Goal: Task Accomplishment & Management: Manage account settings

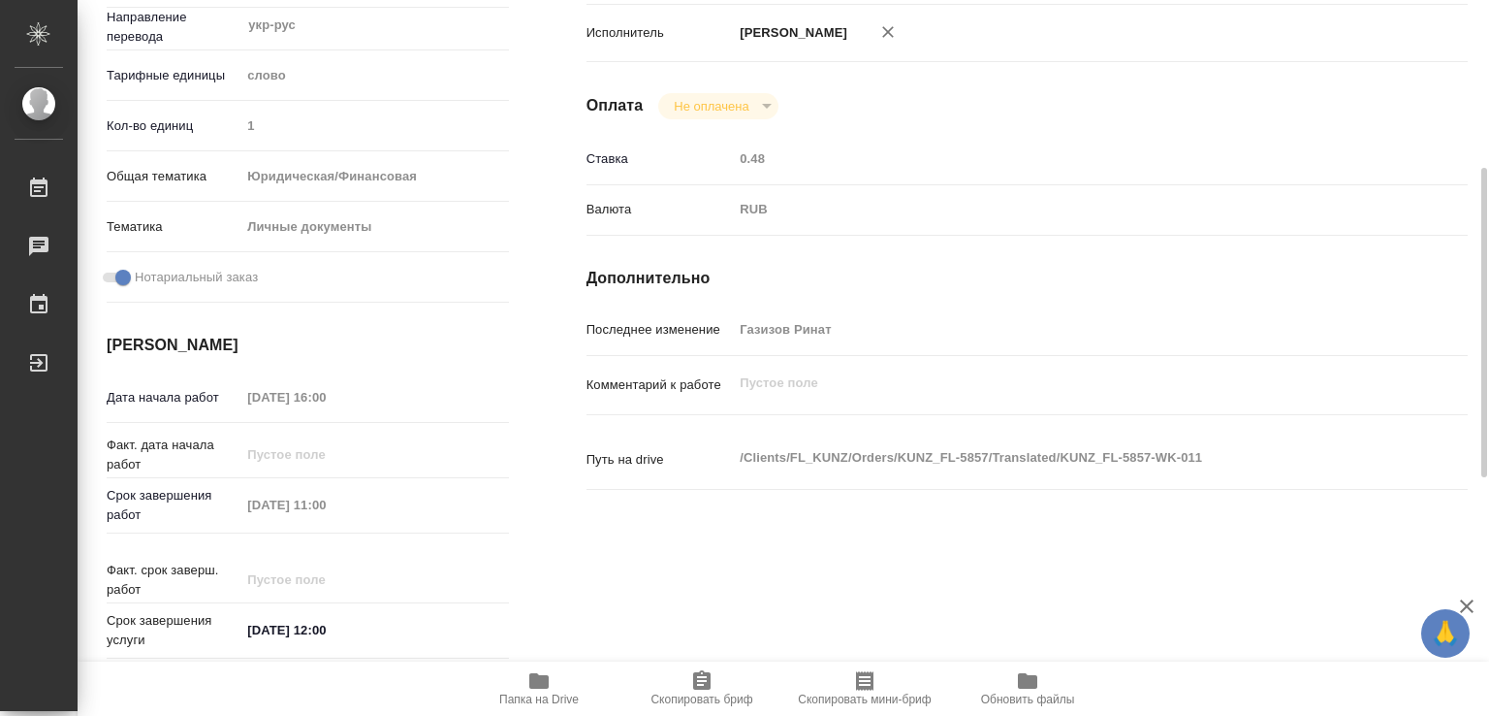
scroll to position [679, 0]
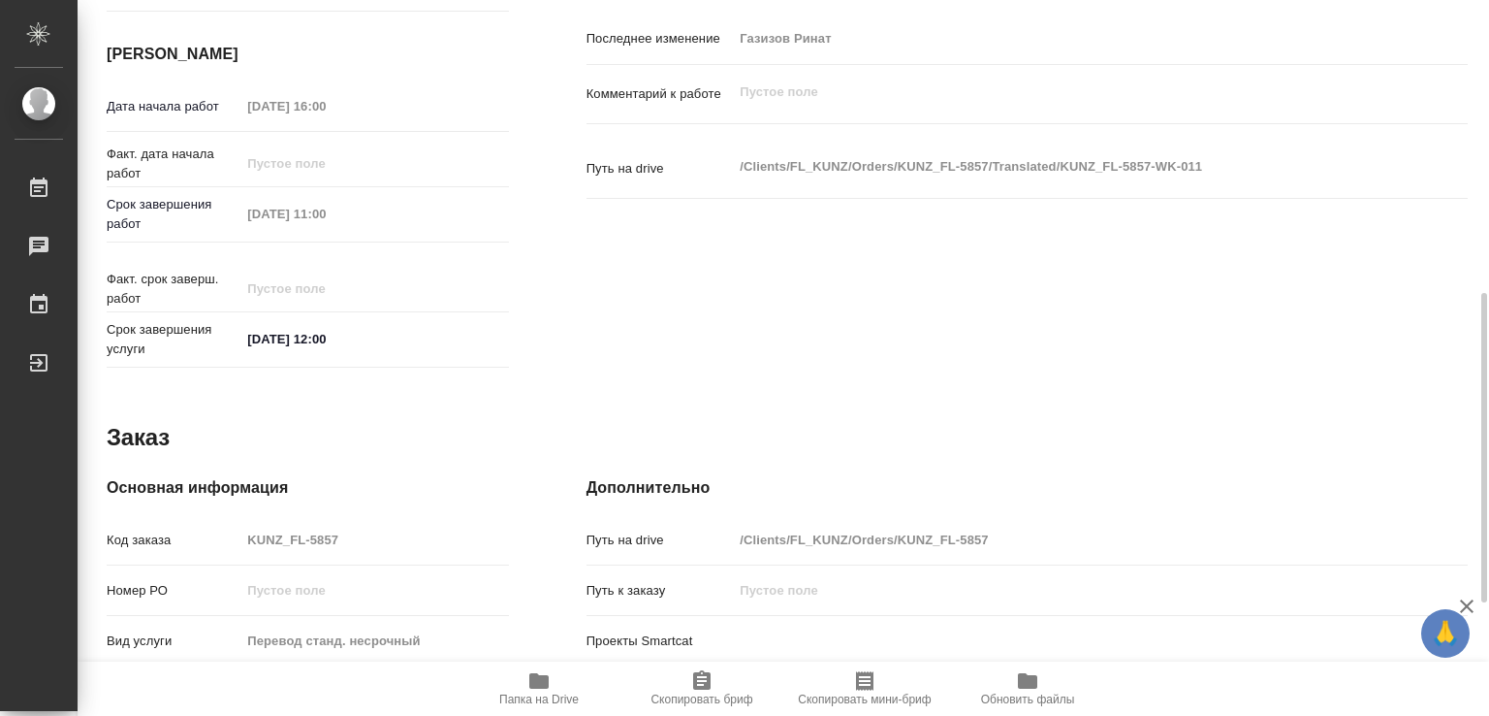
click at [676, 249] on div "Исполнители Подразделение Прямая загрузка (шаблонные документы) ​ Исполнитель М…" at bounding box center [1027, 0] width 959 height 828
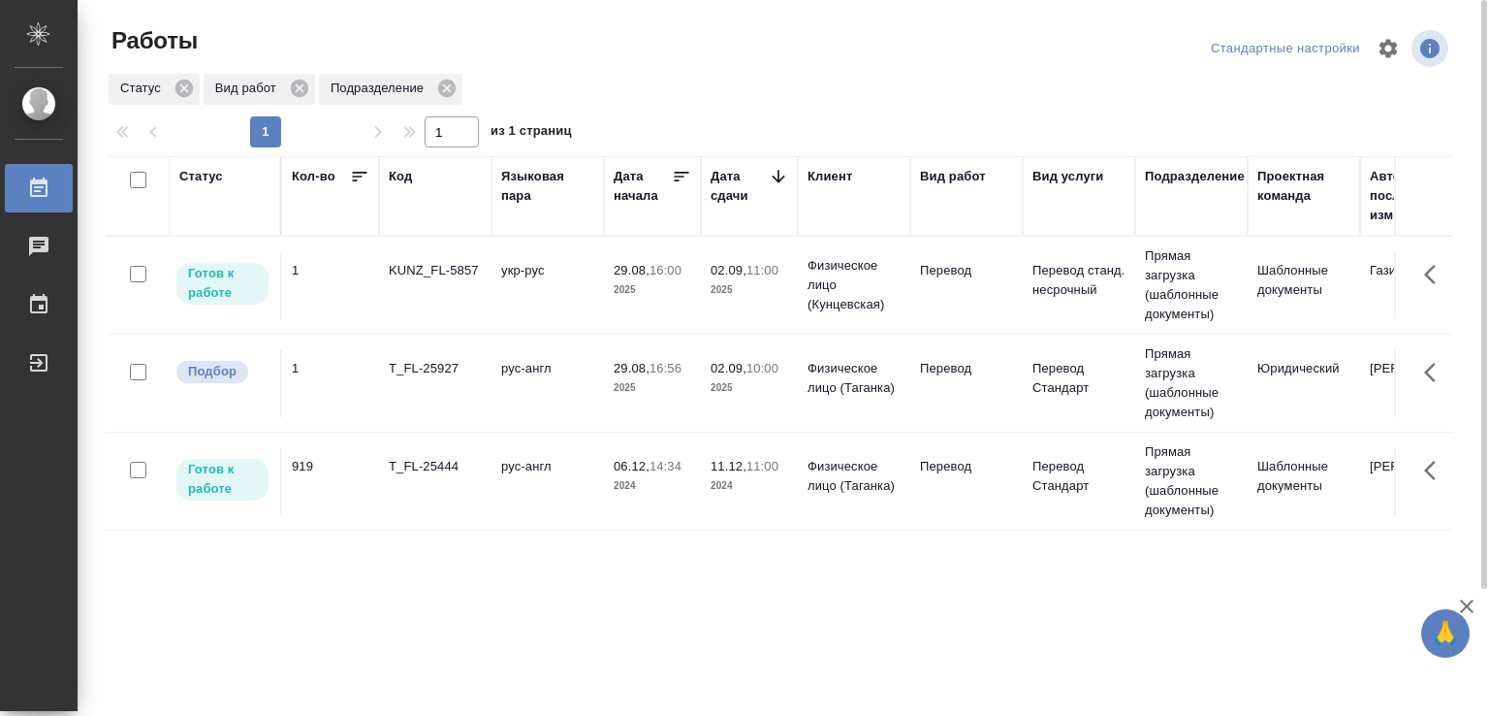
click at [430, 380] on td "T_FL-25927" at bounding box center [435, 383] width 112 height 68
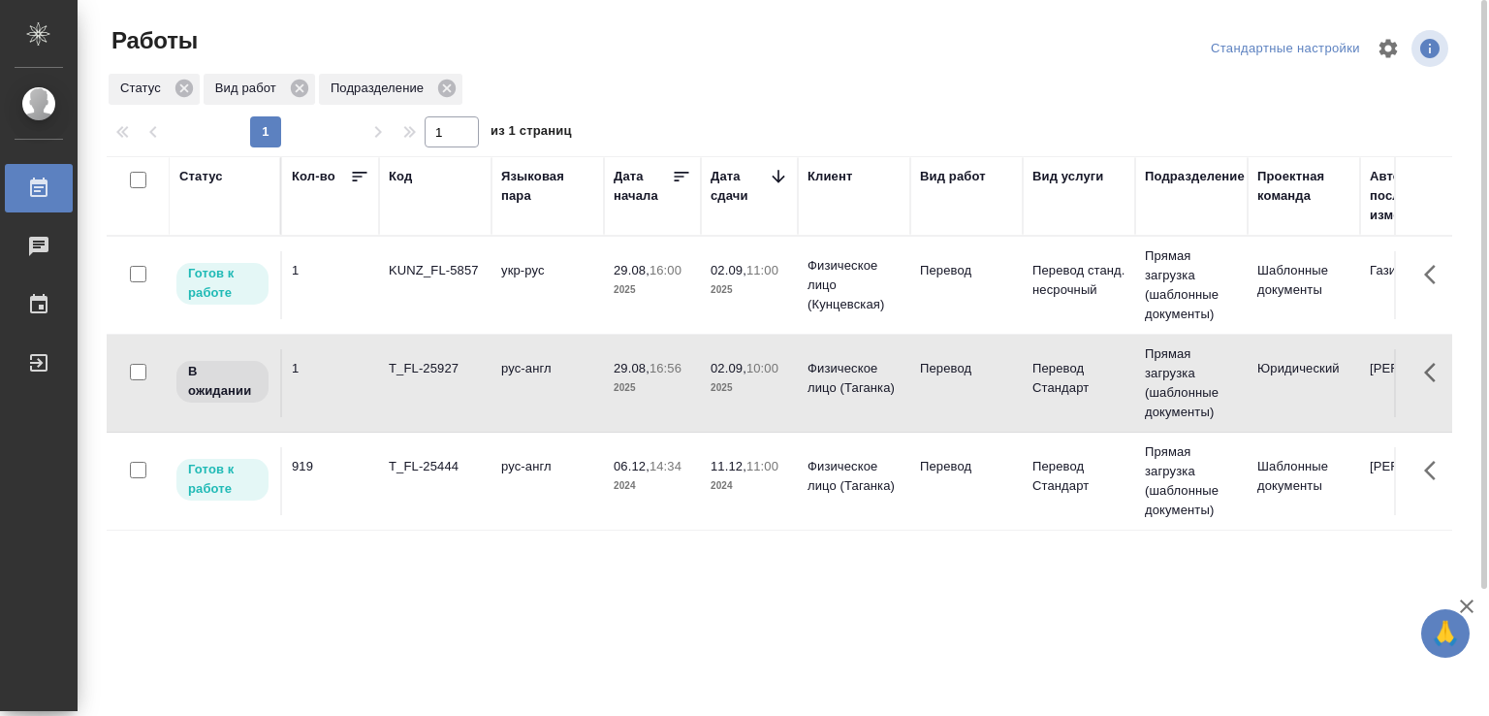
click at [479, 377] on div "T_FL-25927" at bounding box center [435, 368] width 93 height 19
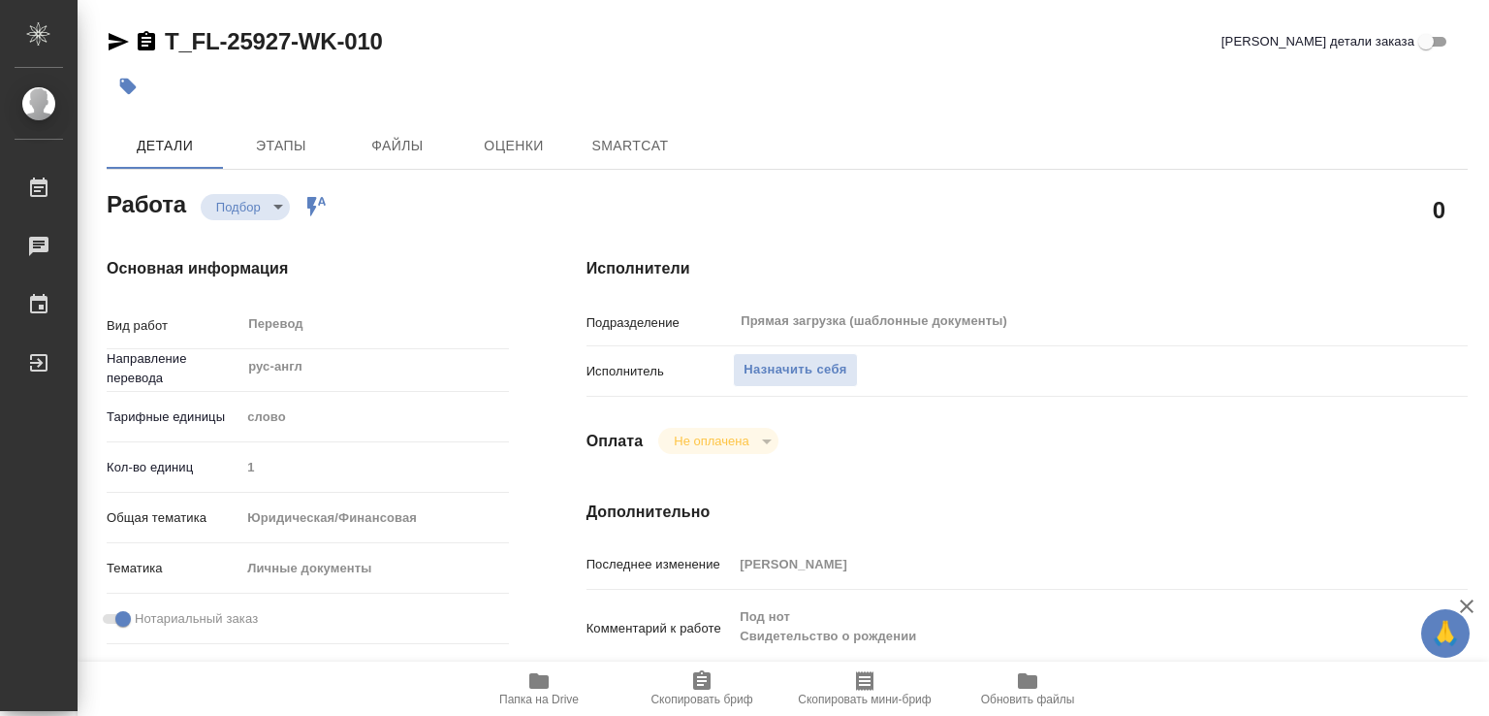
type textarea "x"
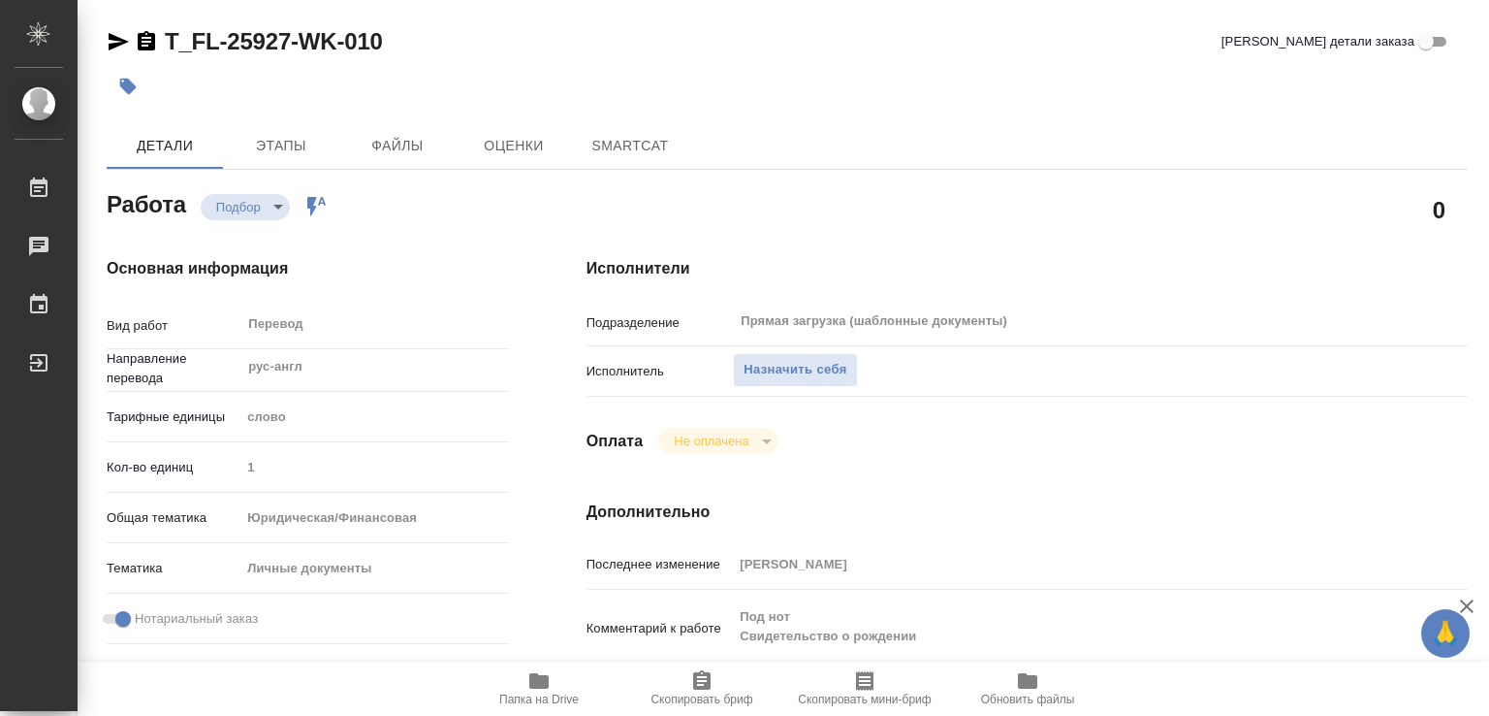
type textarea "x"
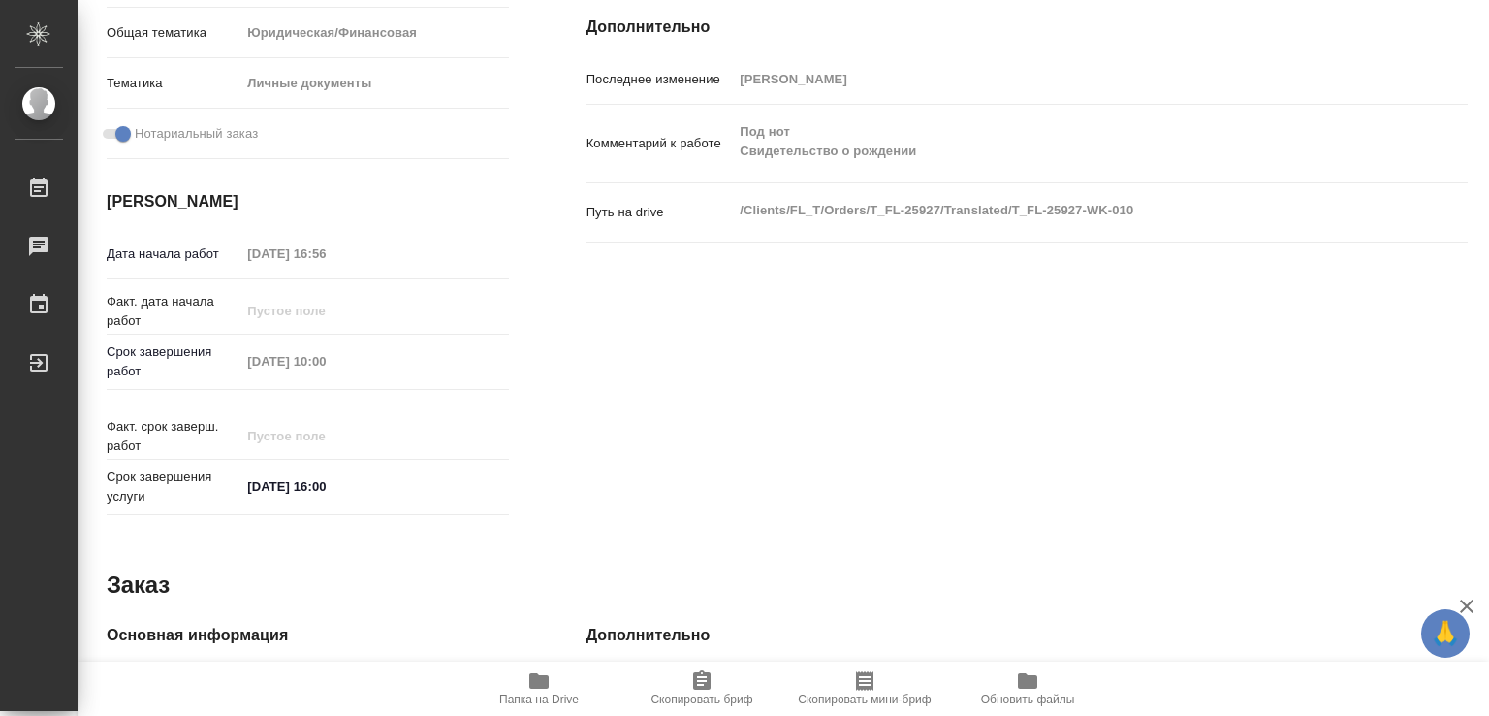
type textarea "x"
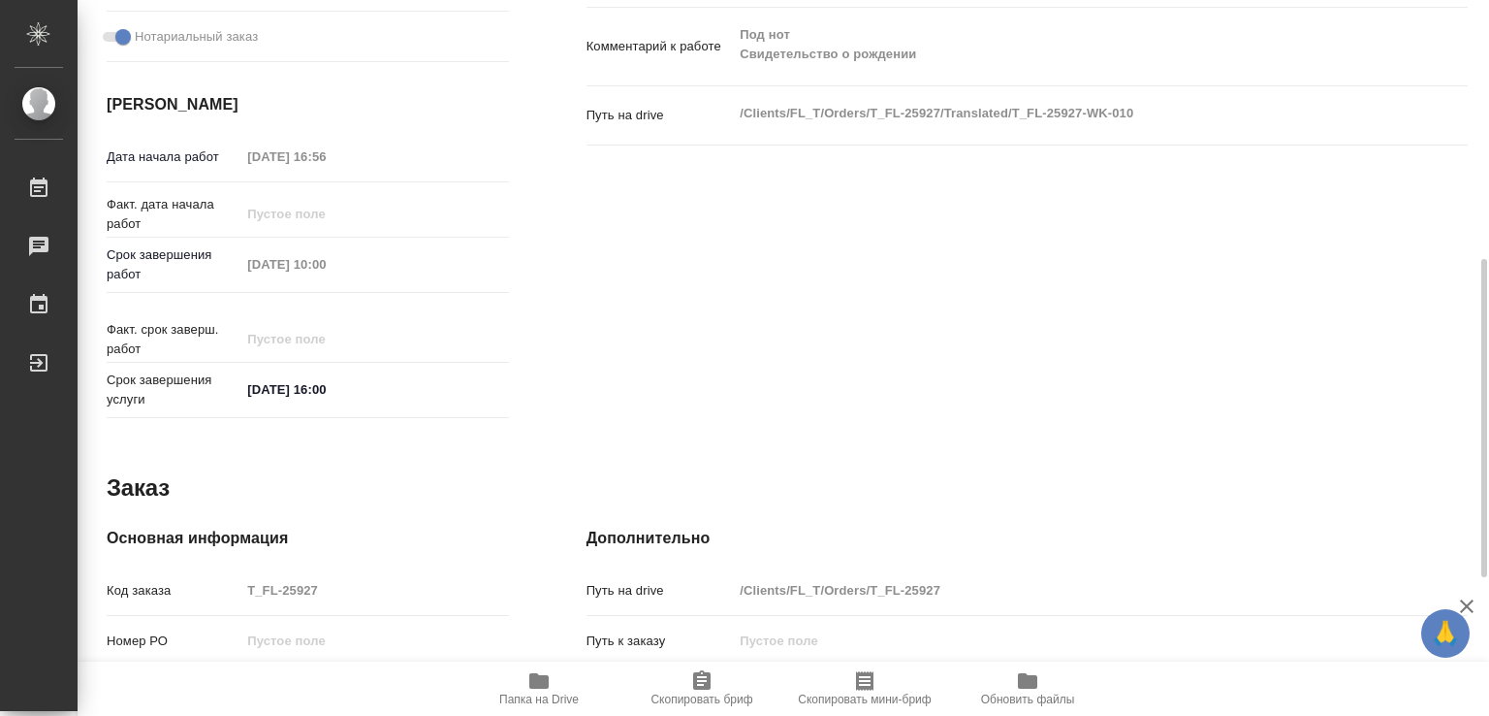
scroll to position [892, 0]
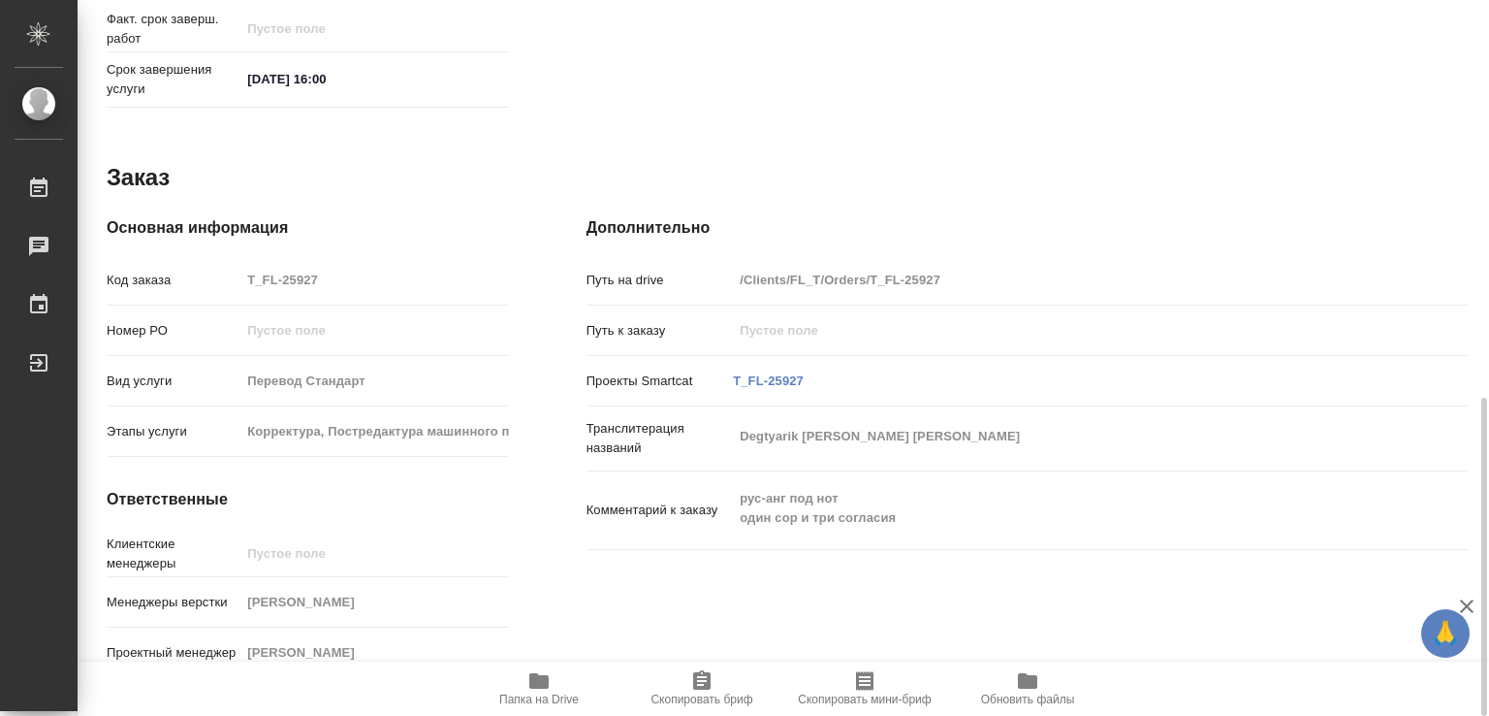
type textarea "x"
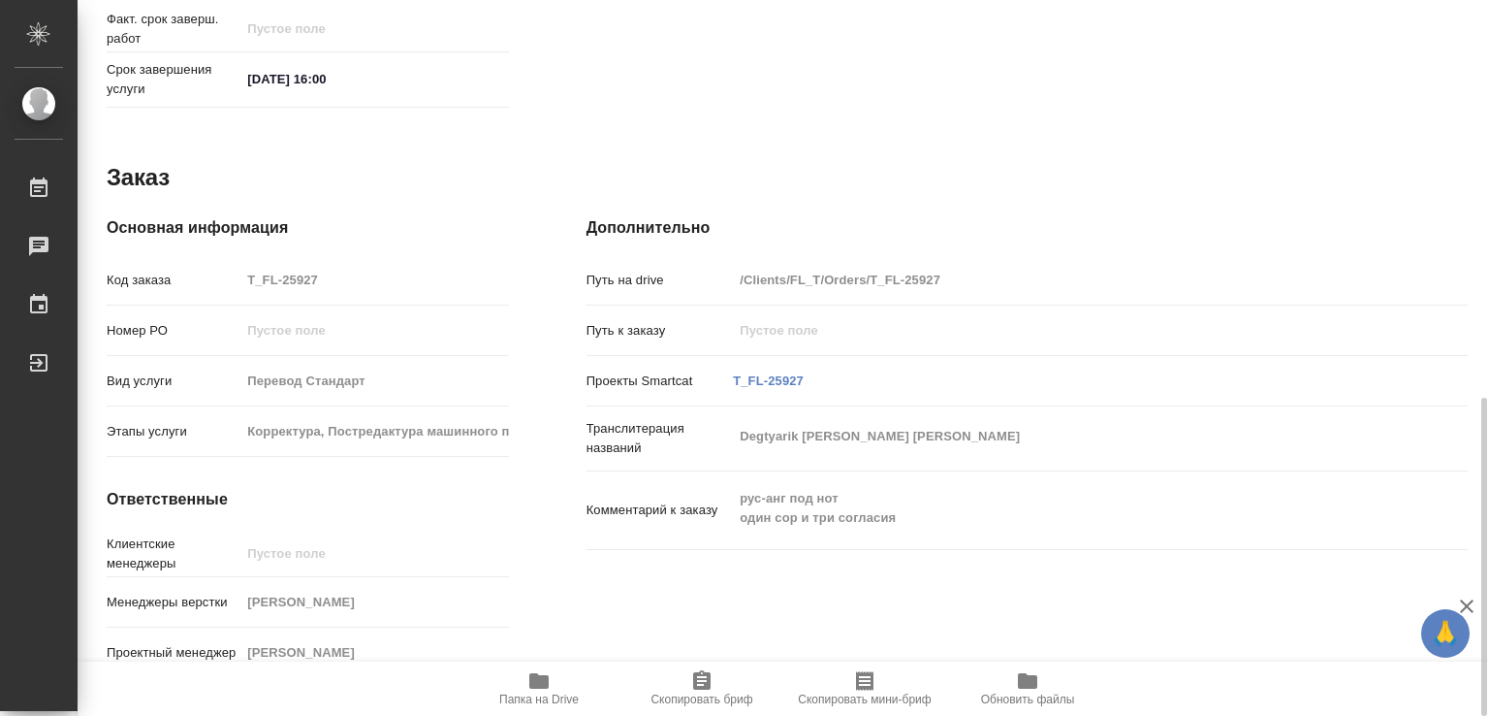
type textarea "x"
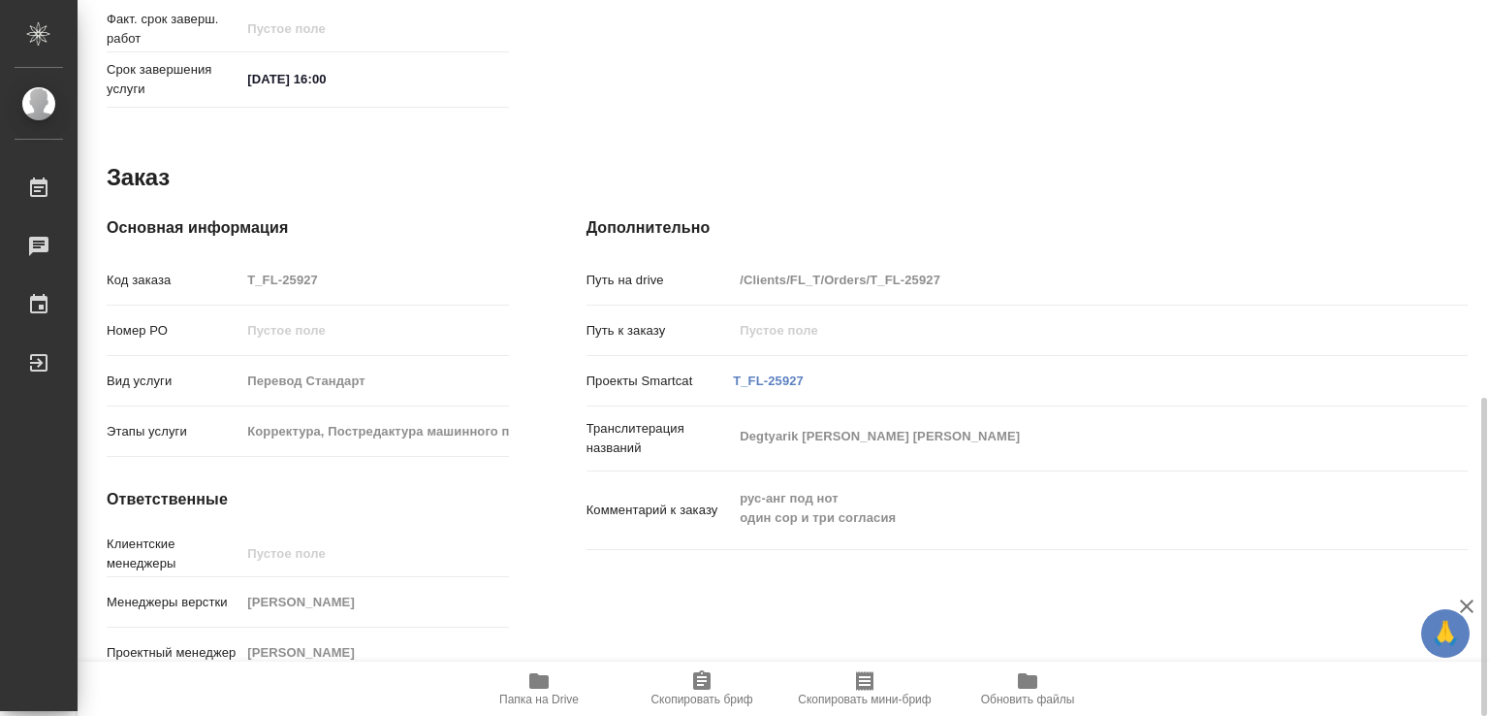
click at [545, 689] on icon "button" at bounding box center [538, 680] width 23 height 23
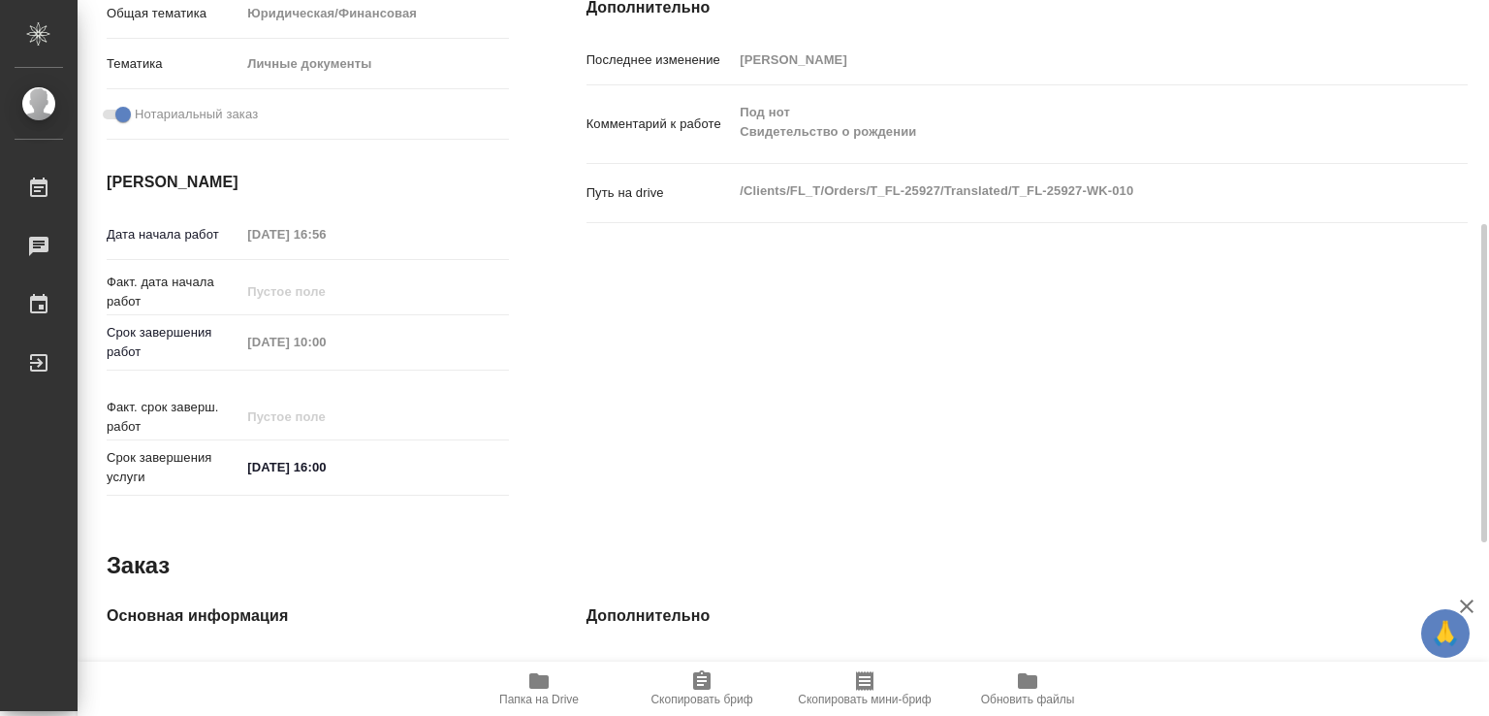
scroll to position [116, 0]
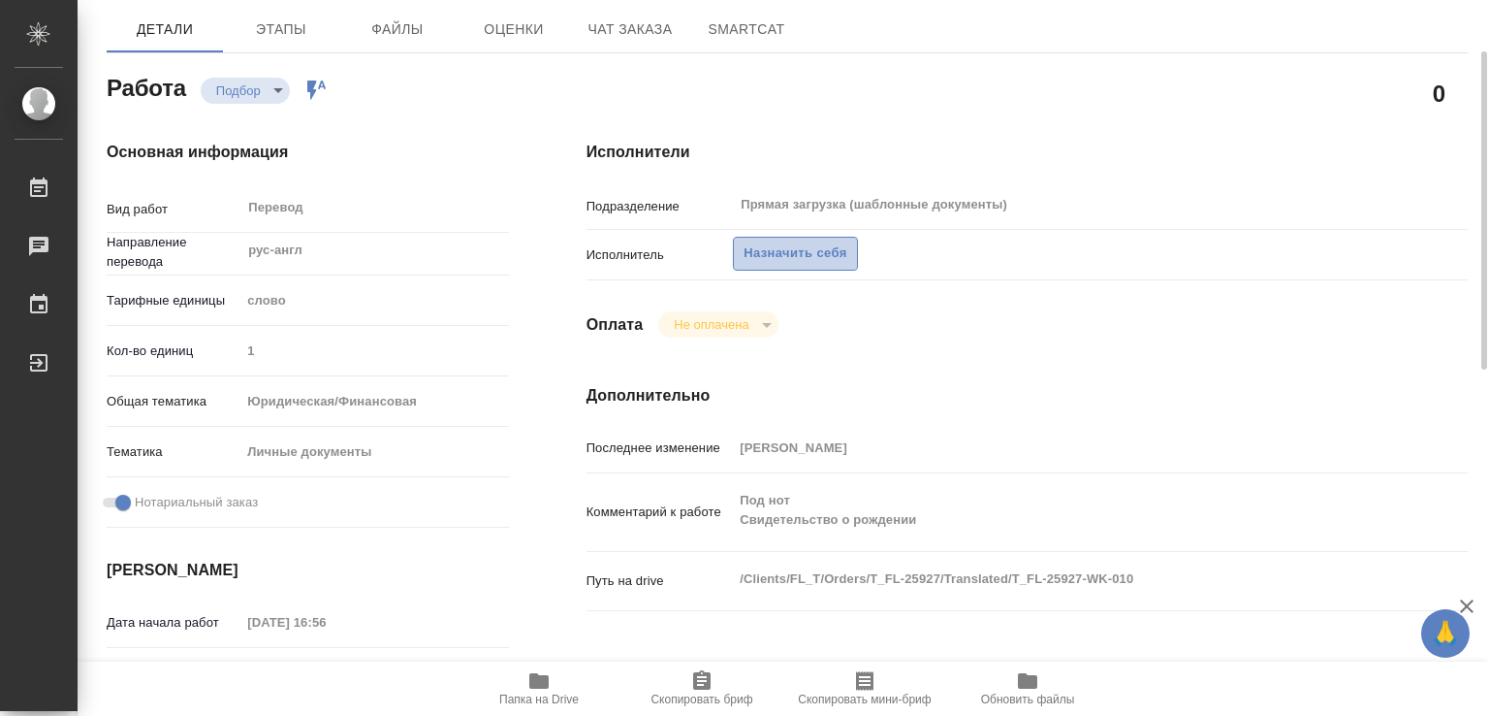
click at [826, 247] on span "Назначить себя" at bounding box center [795, 253] width 103 height 22
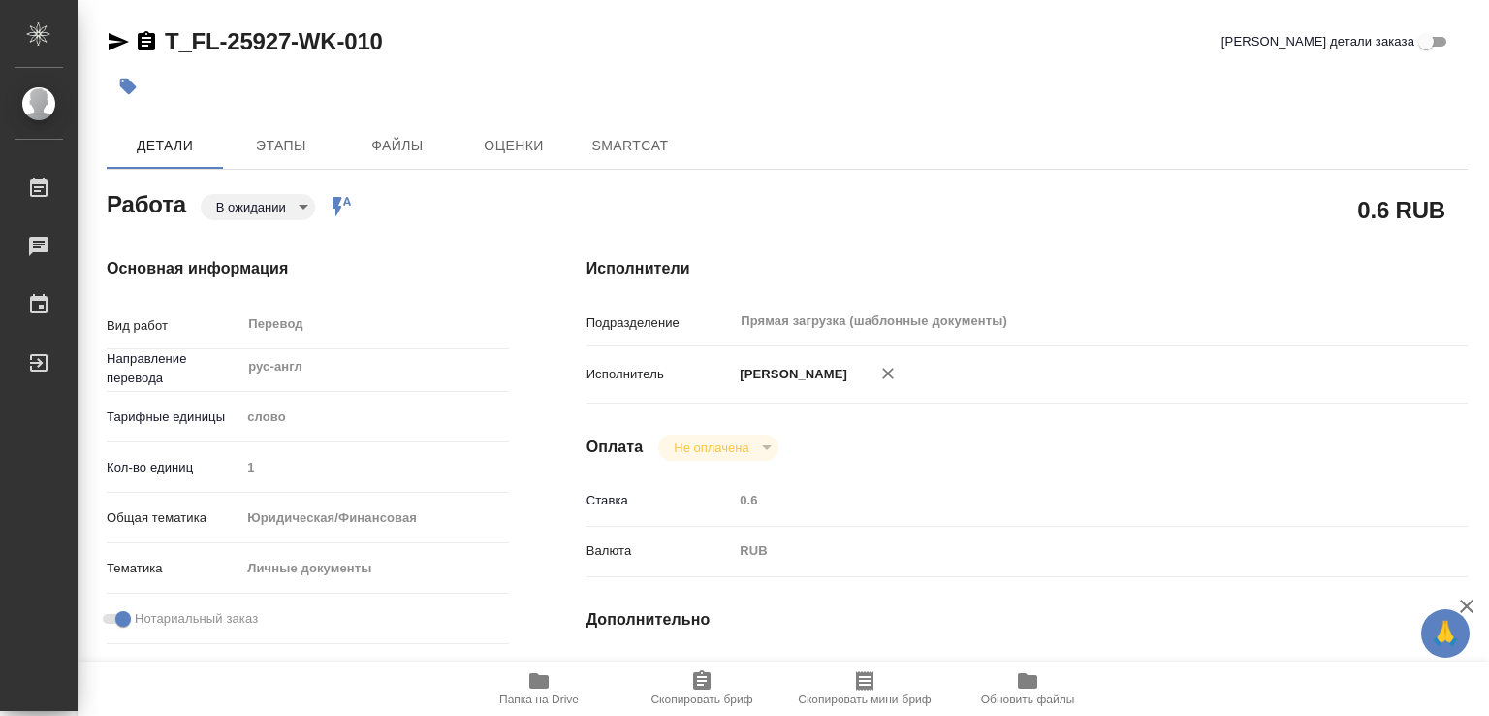
type textarea "x"
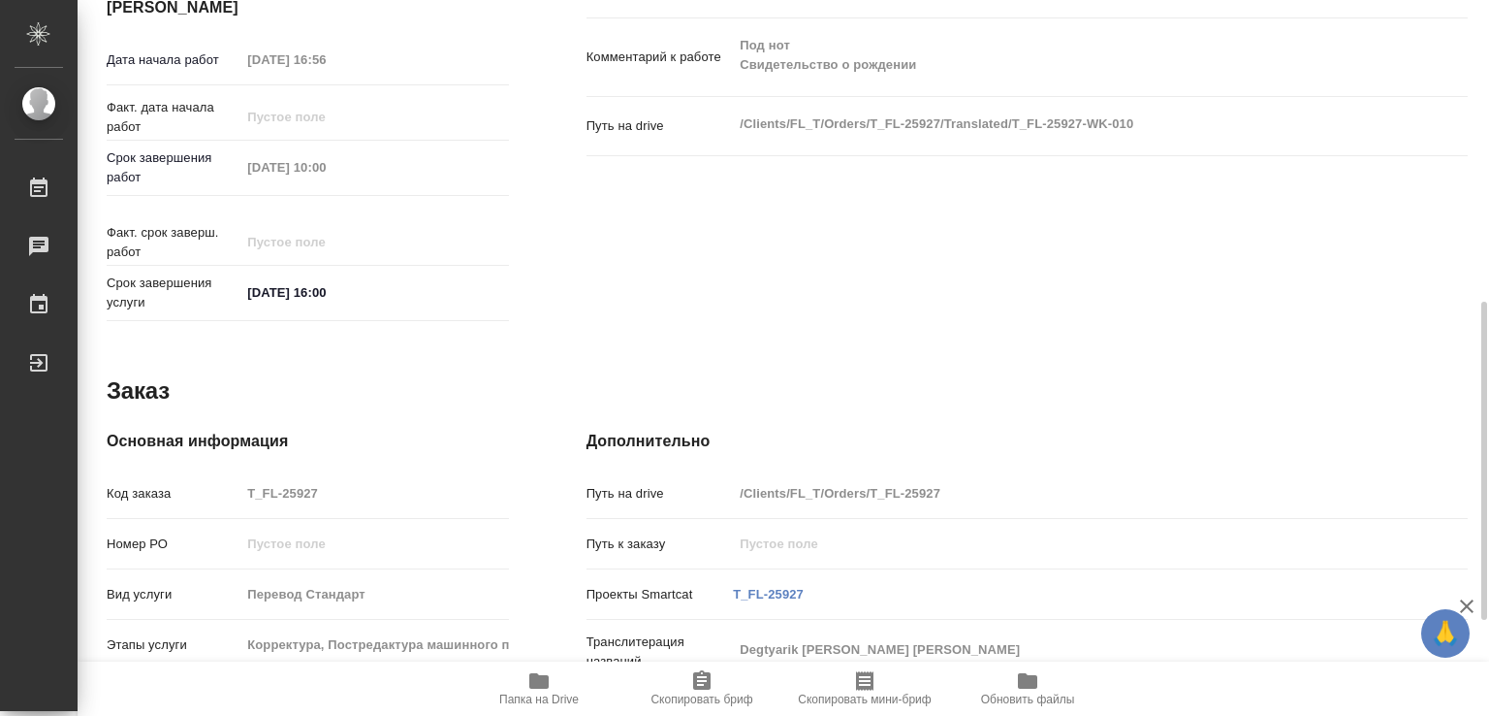
type textarea "x"
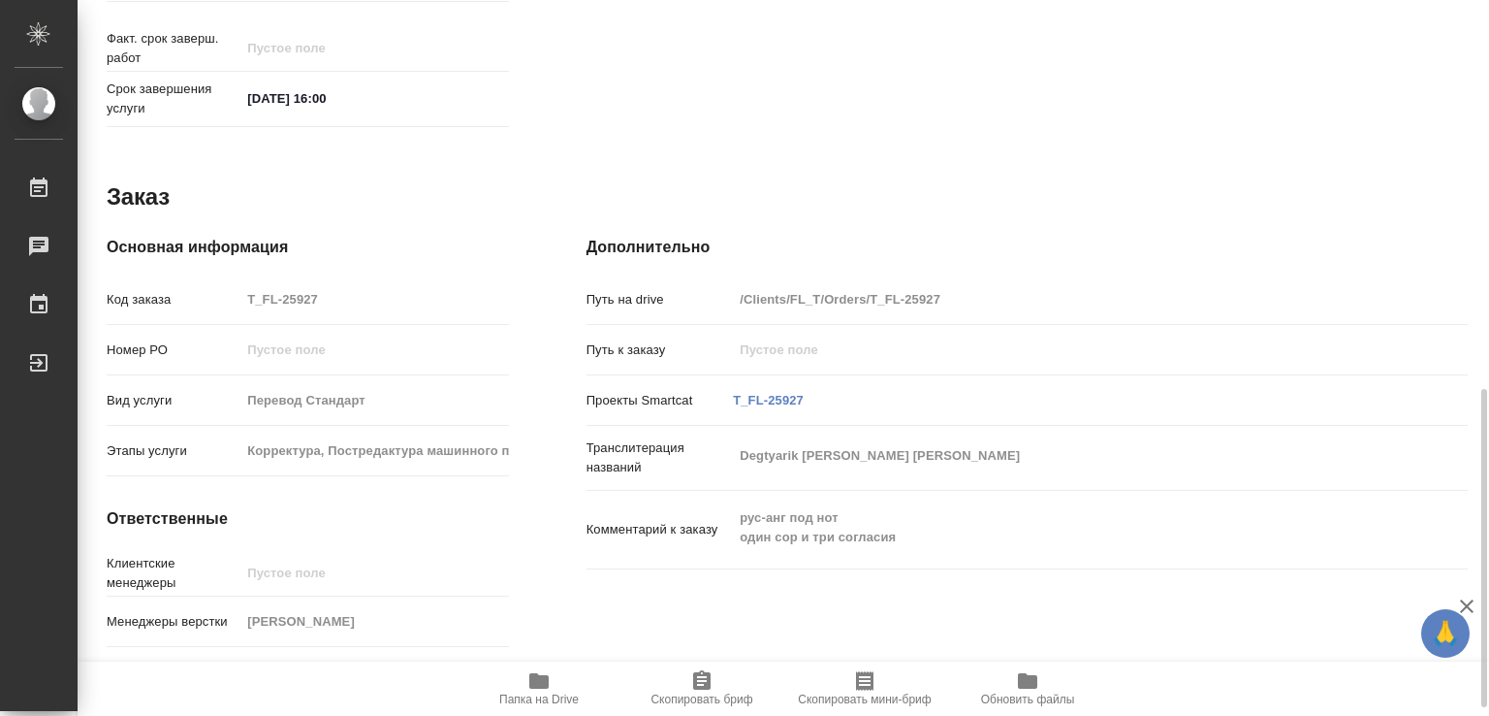
type textarea "x"
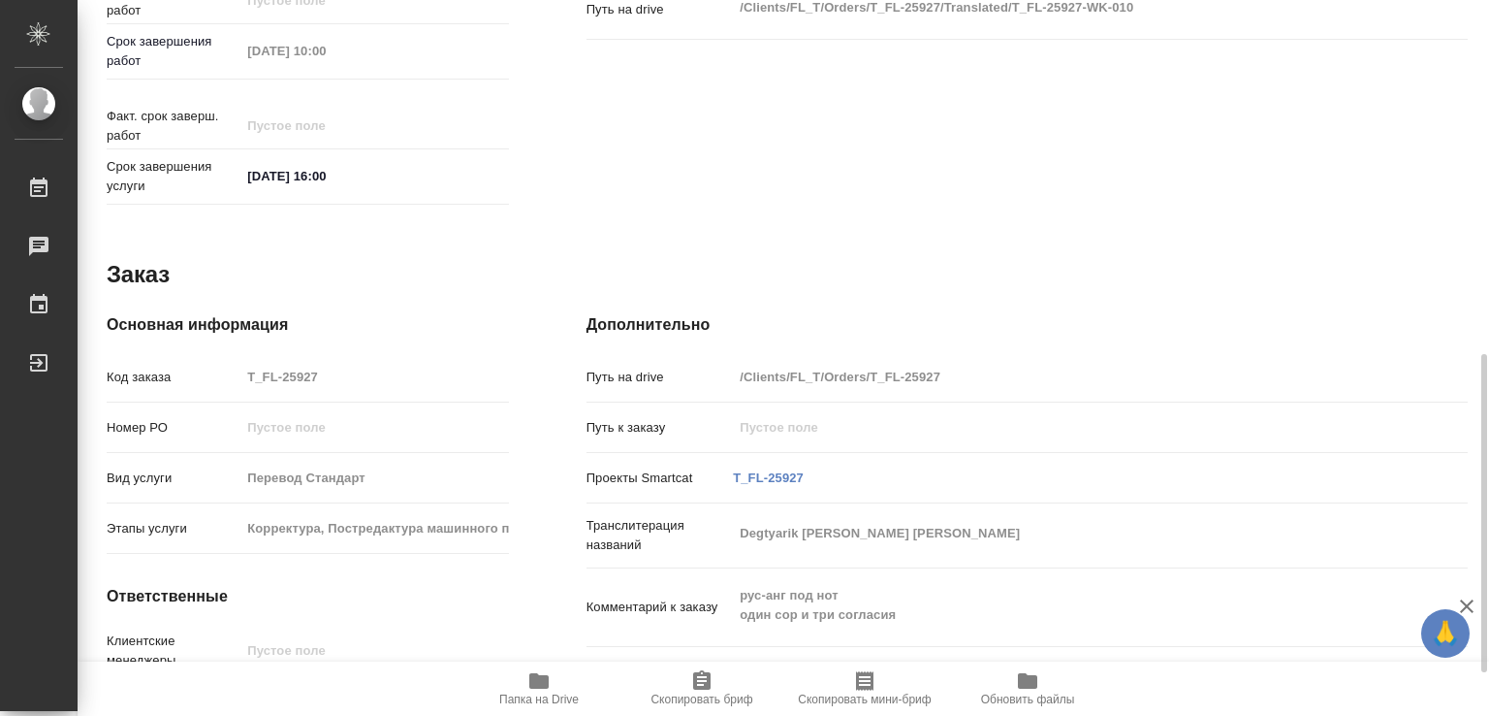
scroll to position [892, 0]
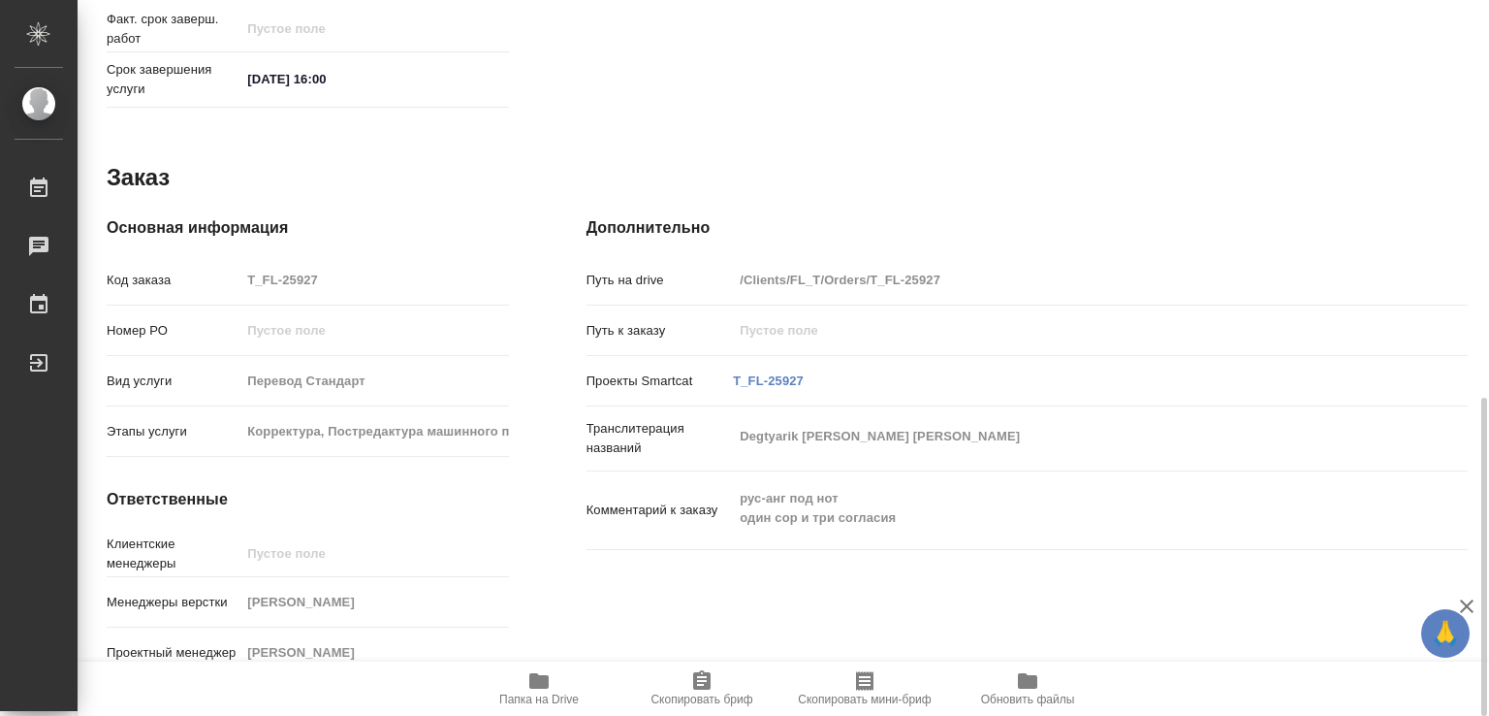
type textarea "x"
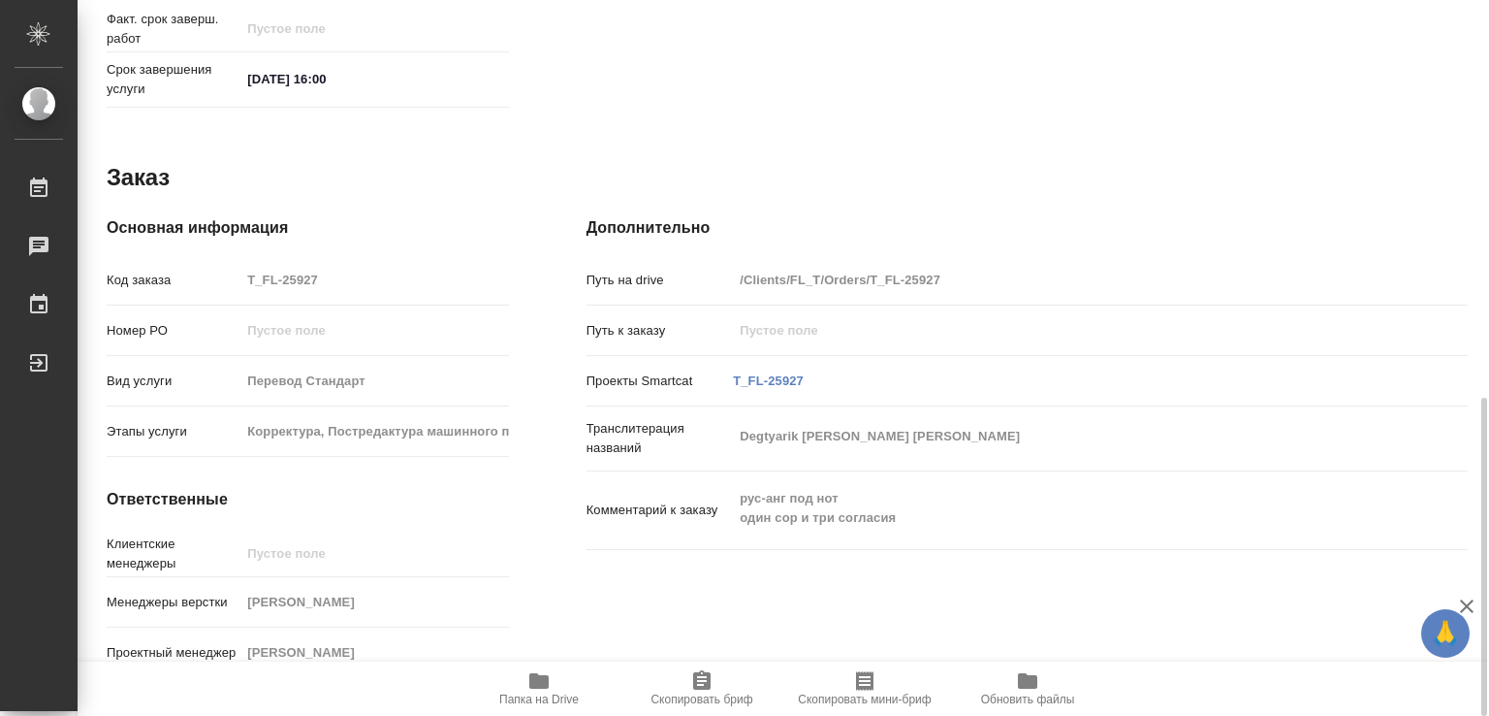
type textarea "x"
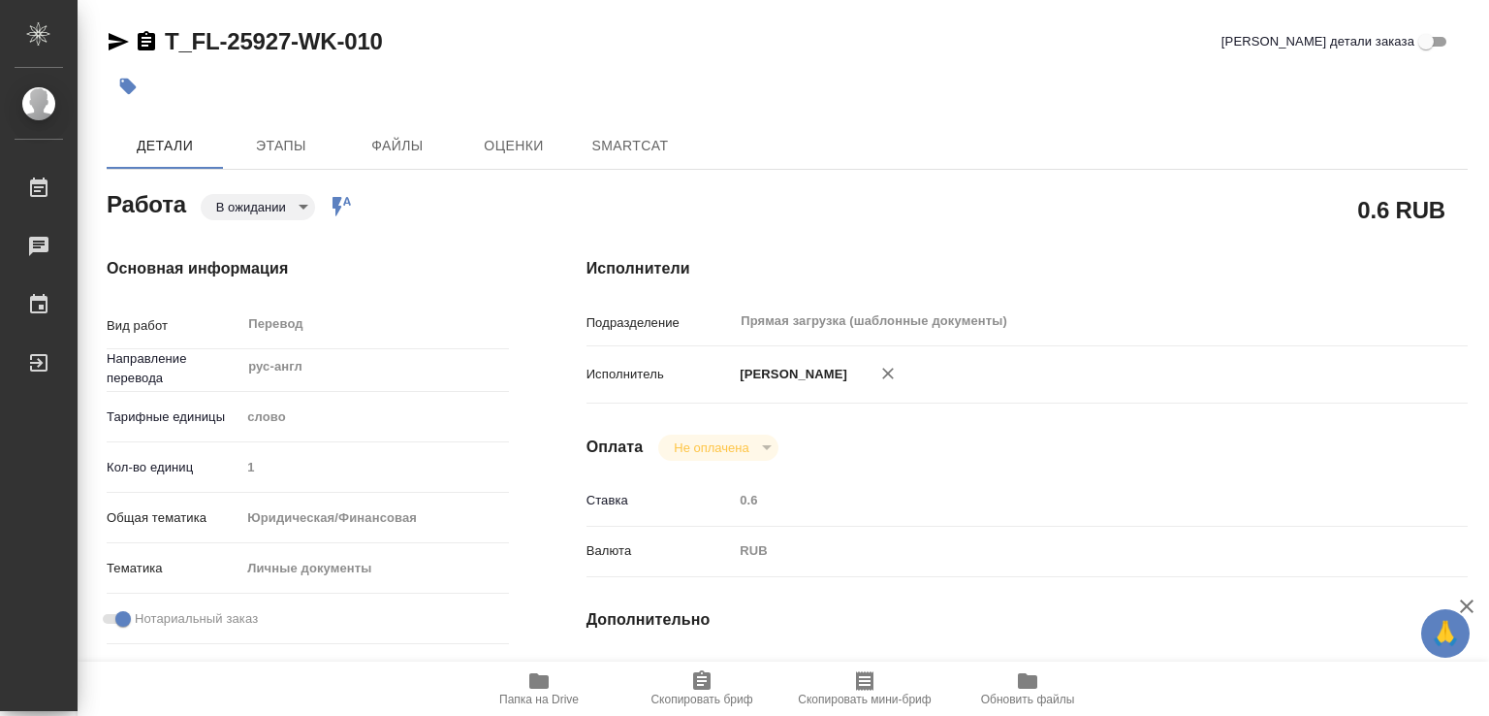
type textarea "x"
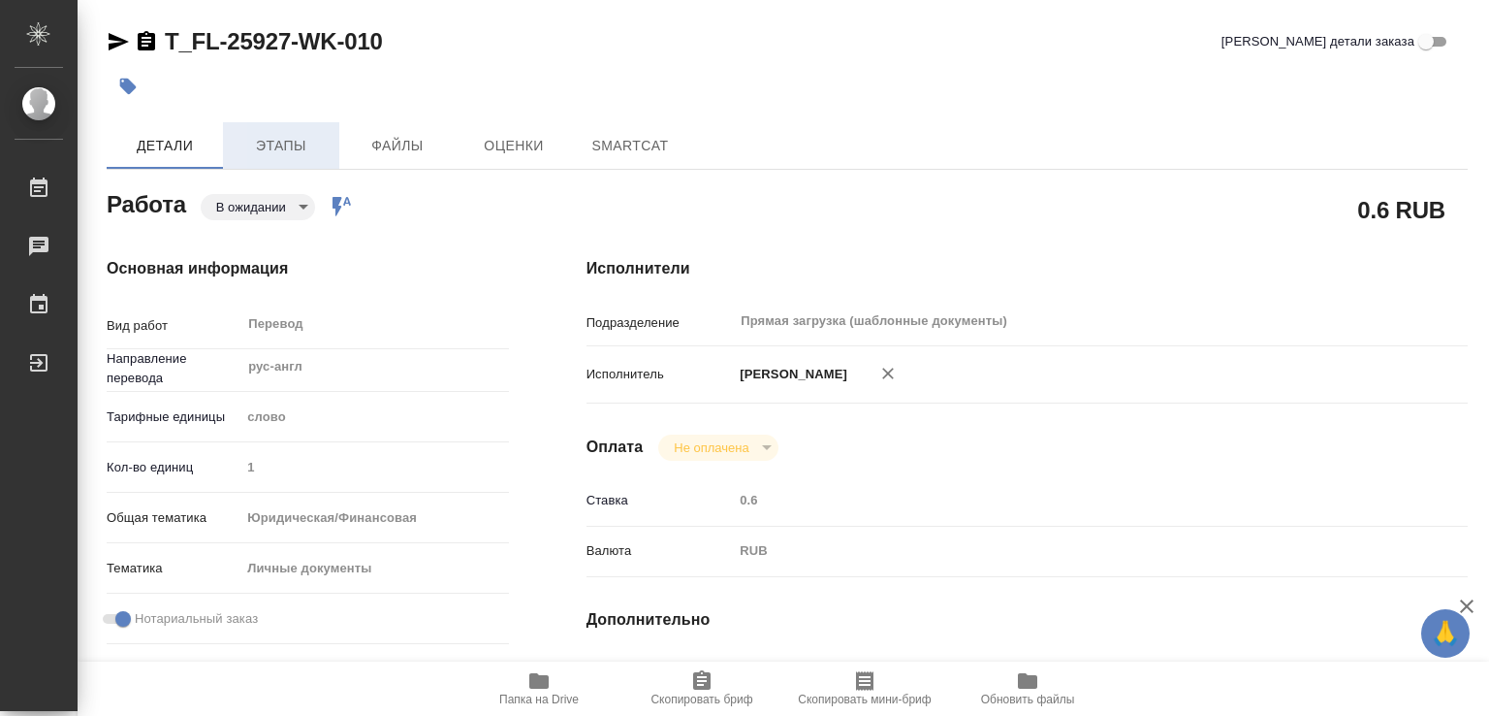
type textarea "x"
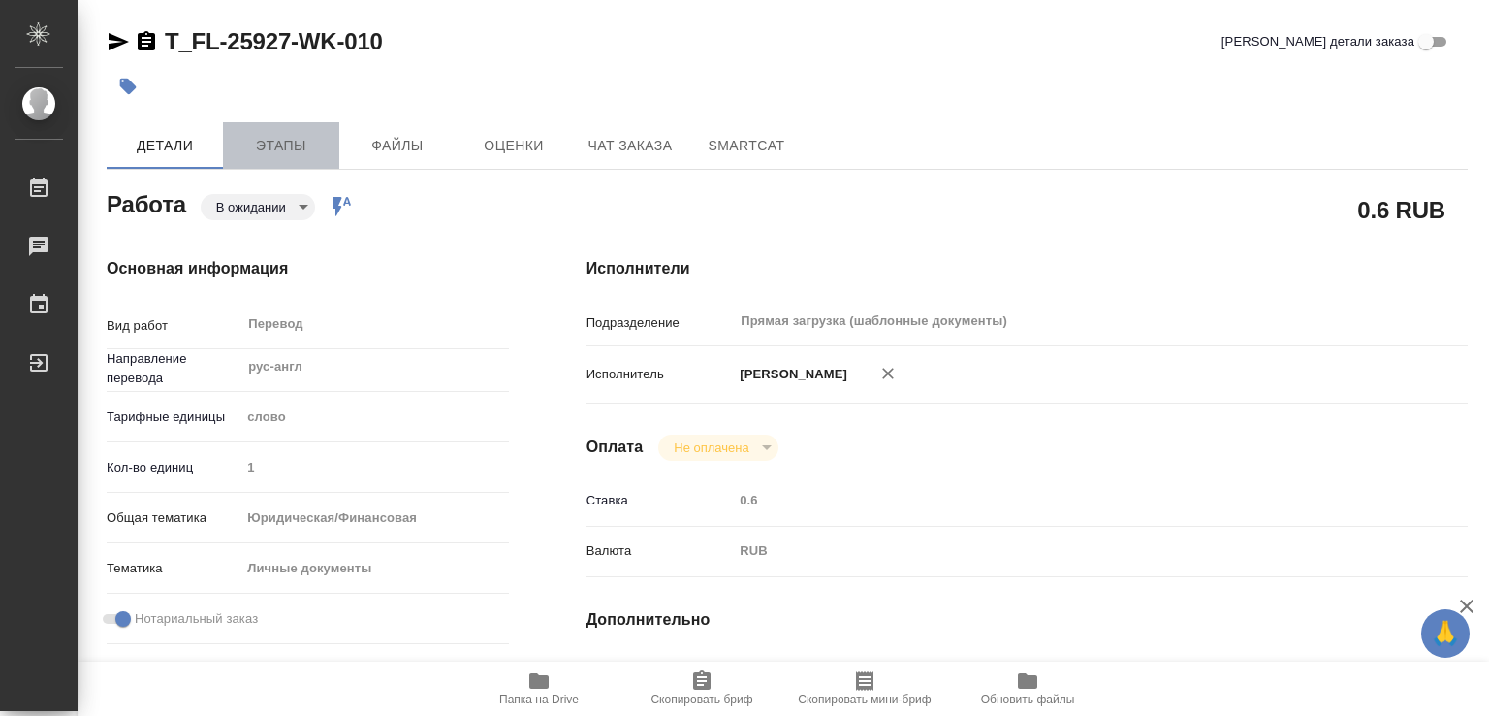
click at [264, 130] on button "Этапы" at bounding box center [281, 145] width 116 height 47
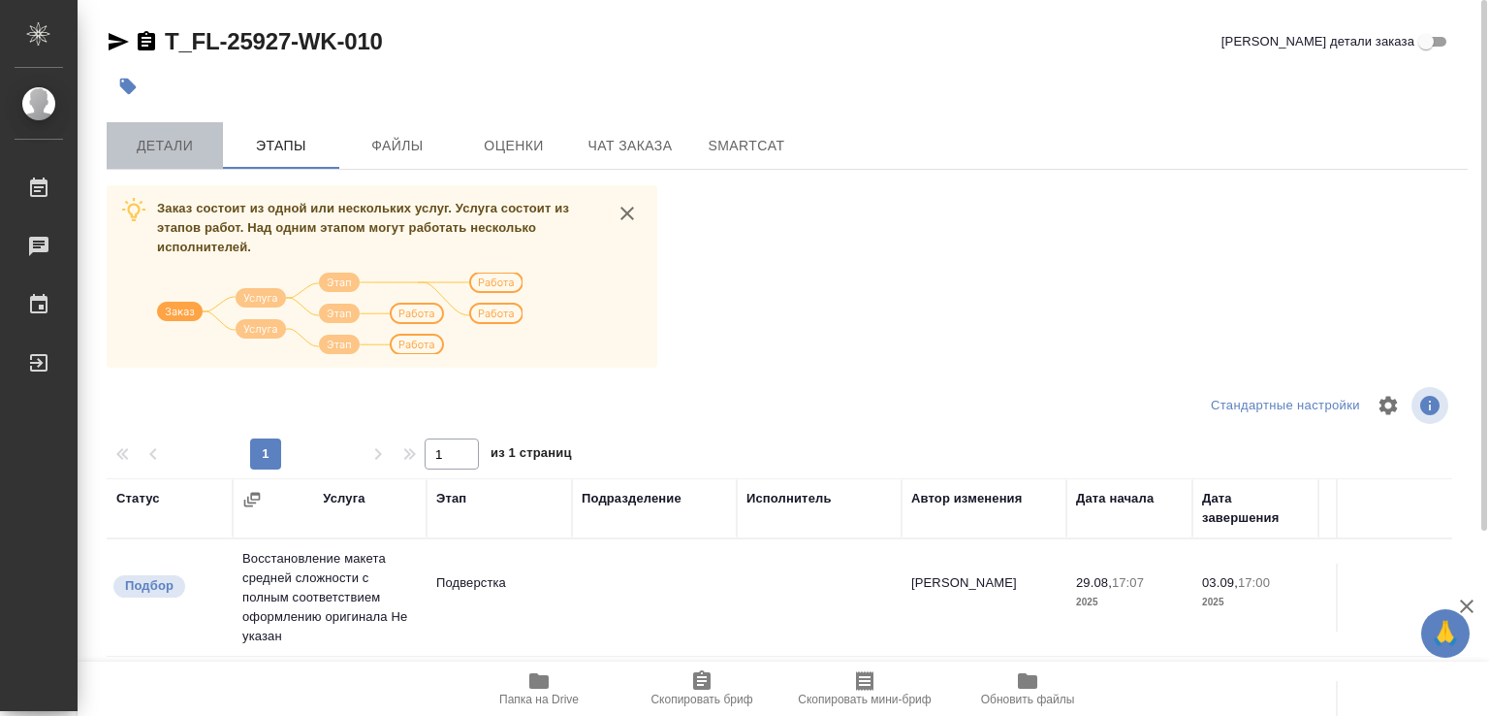
click at [155, 140] on span "Детали" at bounding box center [164, 146] width 93 height 24
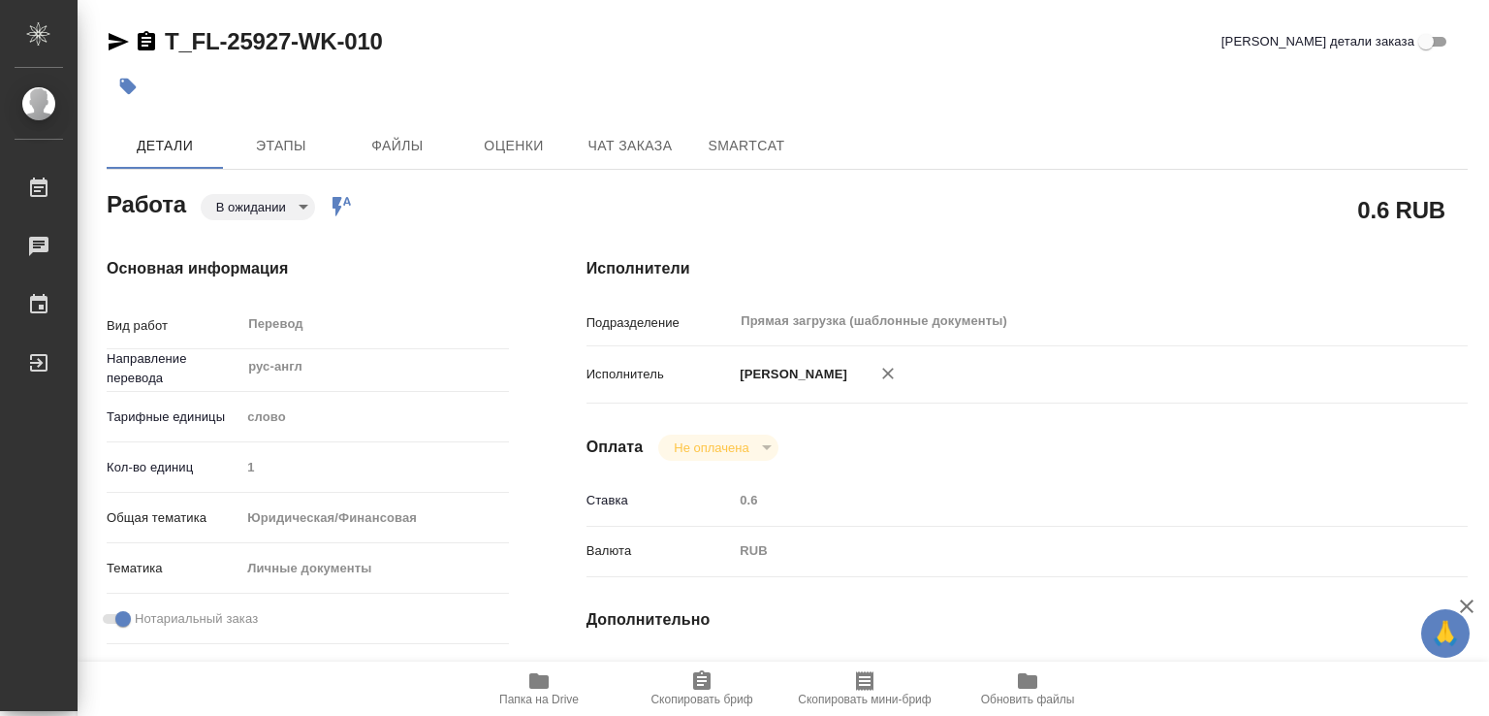
type textarea "x"
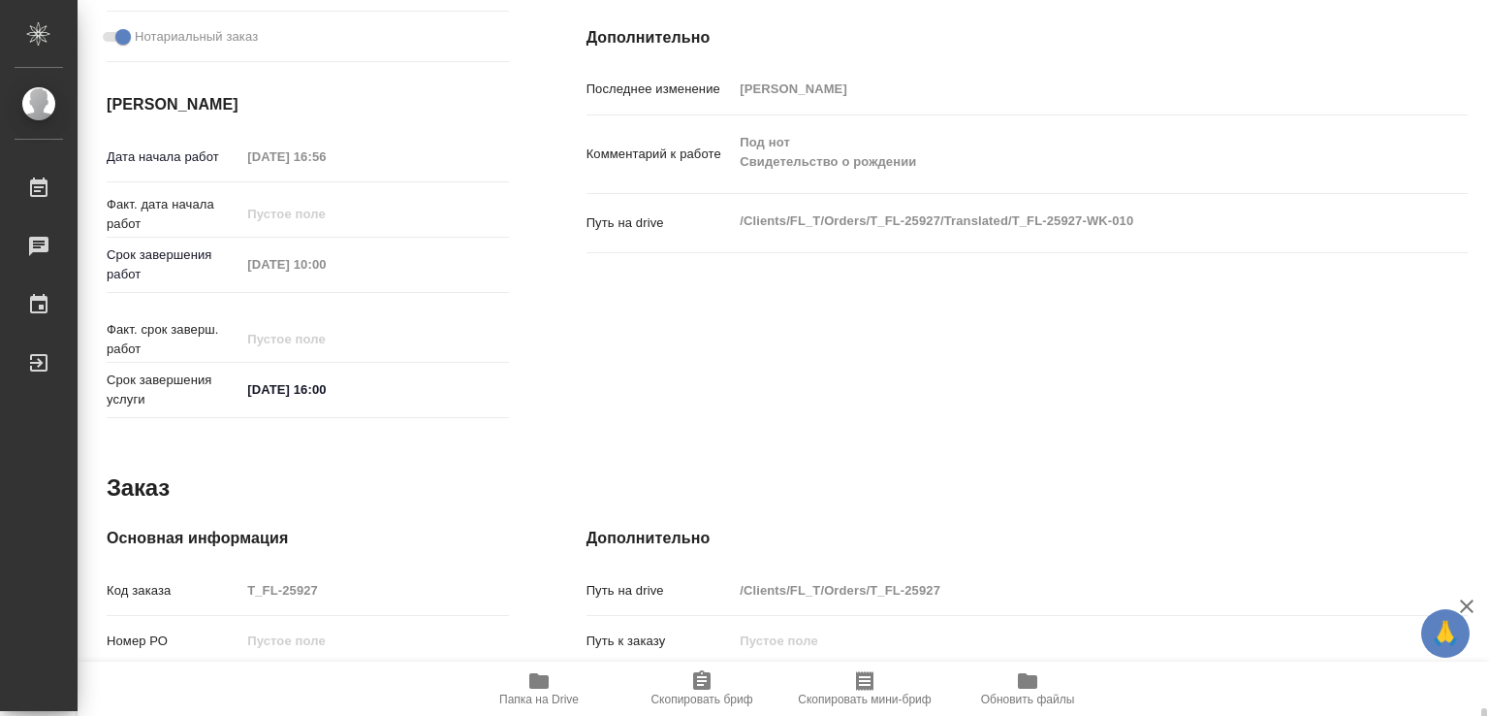
scroll to position [892, 0]
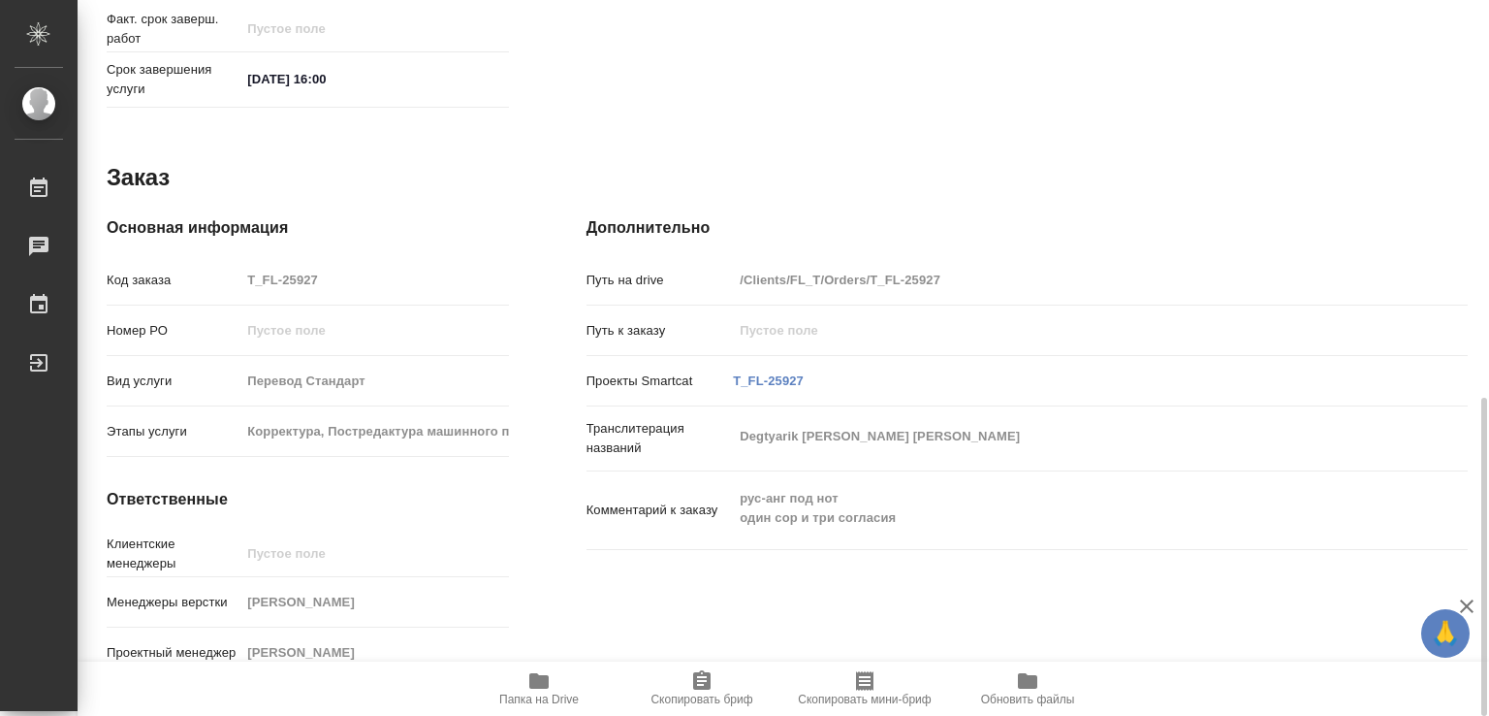
type textarea "x"
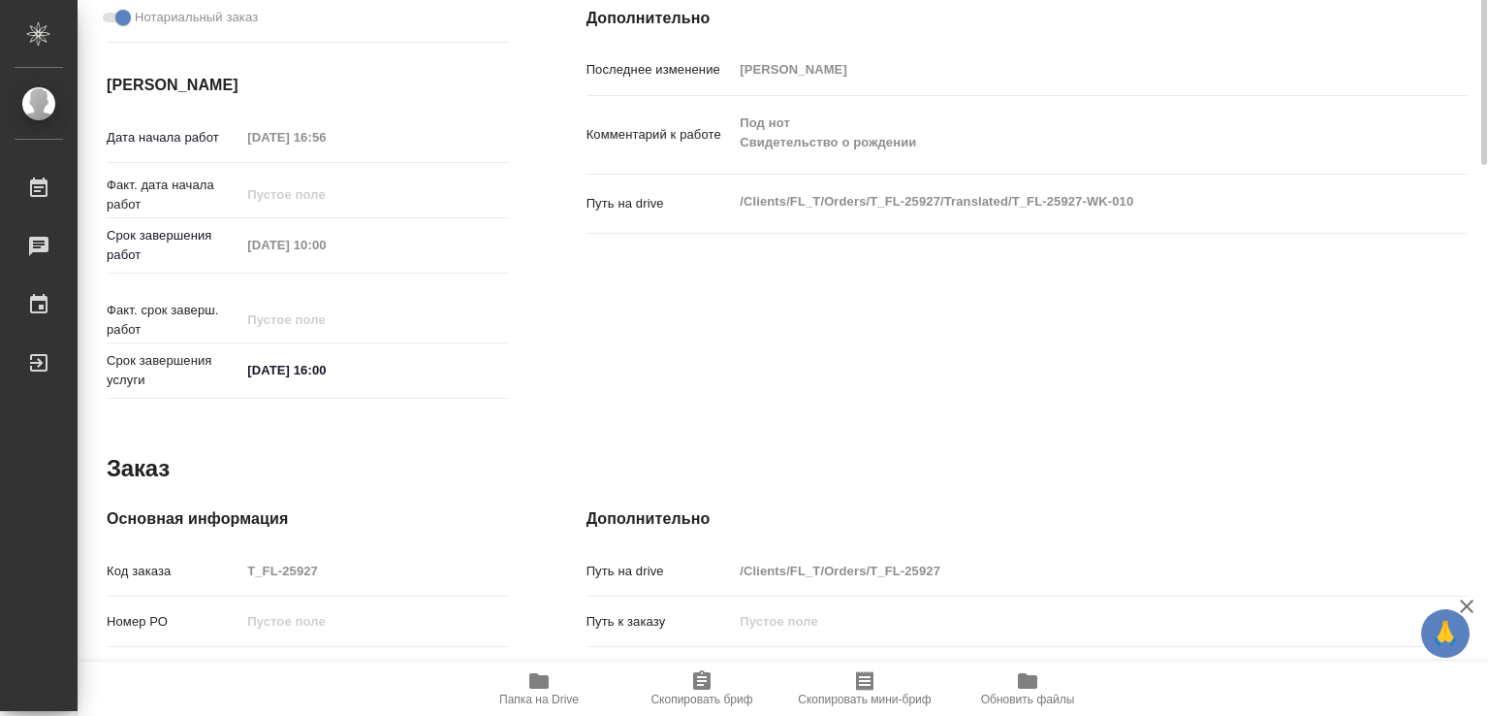
scroll to position [0, 0]
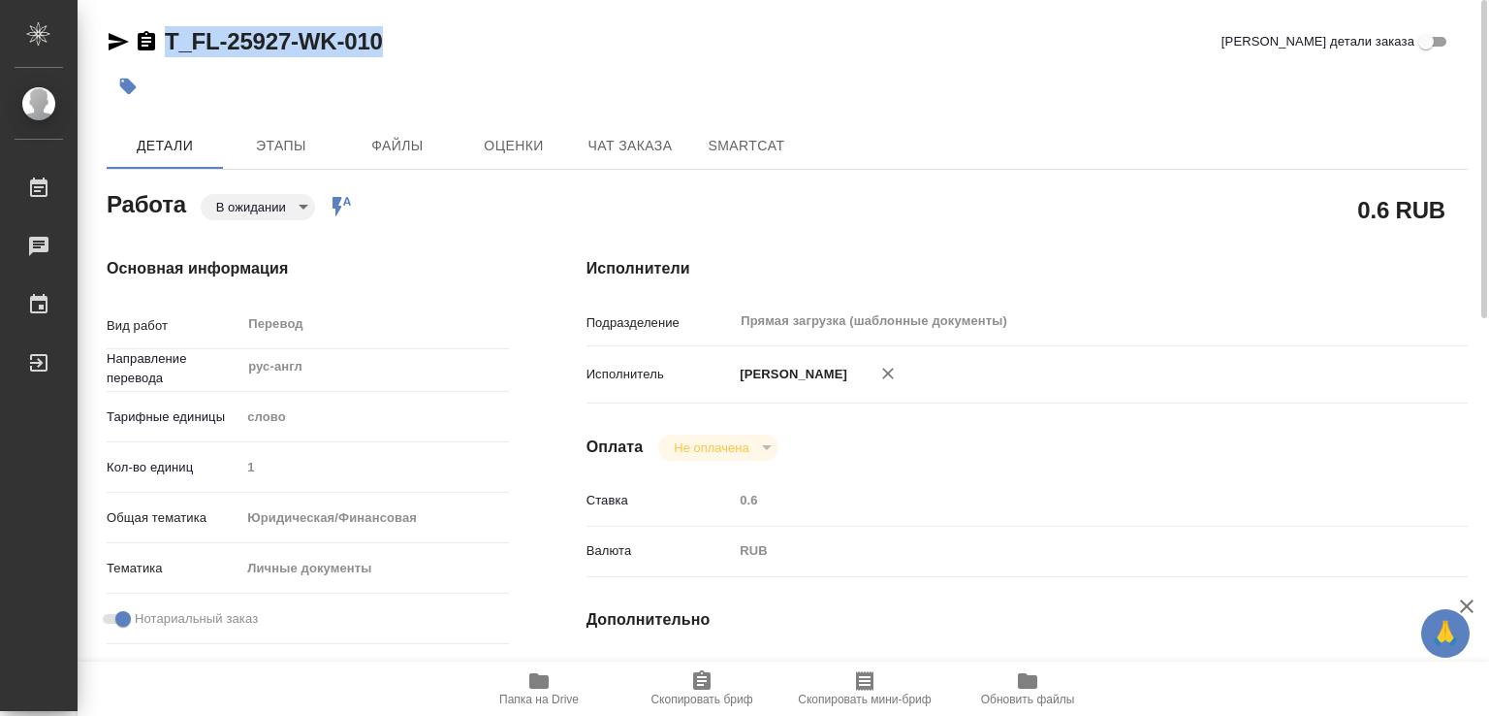
drag, startPoint x: 418, startPoint y: 40, endPoint x: 95, endPoint y: 40, distance: 322.9
copy link "T_FL-25927-WK-010"
